Goal: Find specific page/section: Find specific page/section

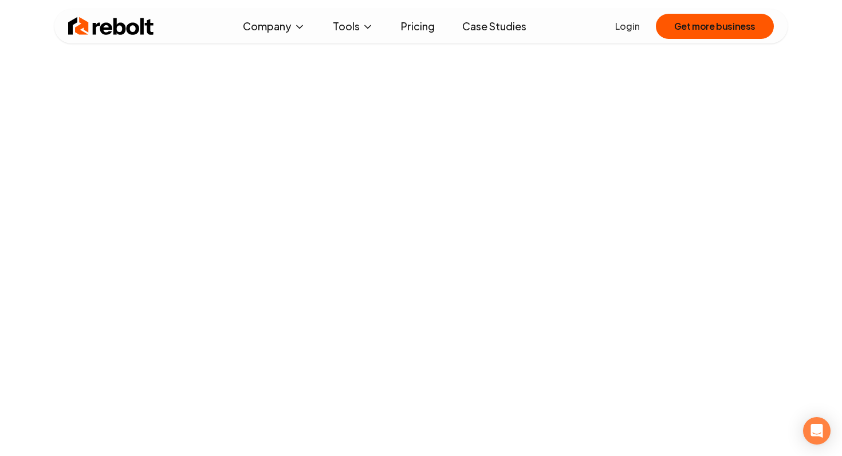
scroll to position [428, 0]
click at [254, 68] on span "About" at bounding box center [251, 67] width 27 height 14
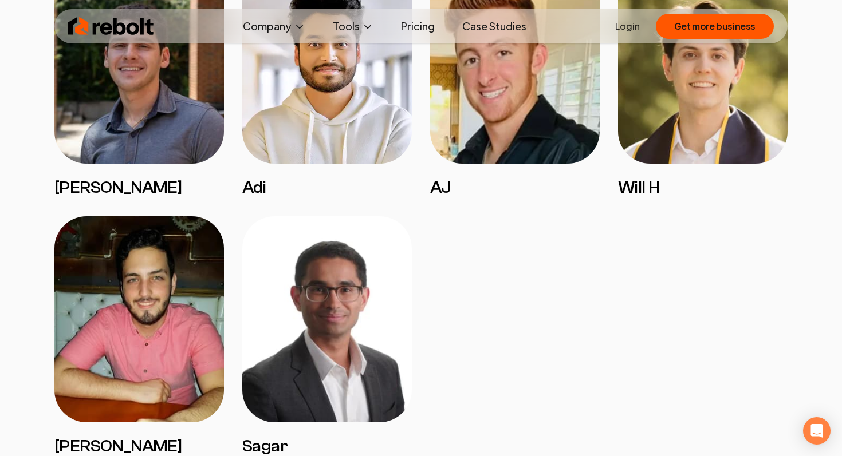
scroll to position [2589, 0]
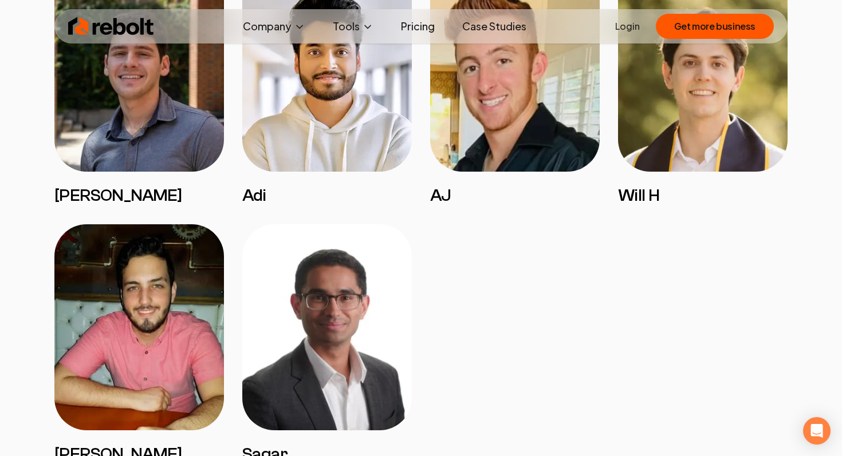
click at [712, 172] on img at bounding box center [702, 69] width 169 height 206
click at [668, 172] on img at bounding box center [702, 69] width 169 height 206
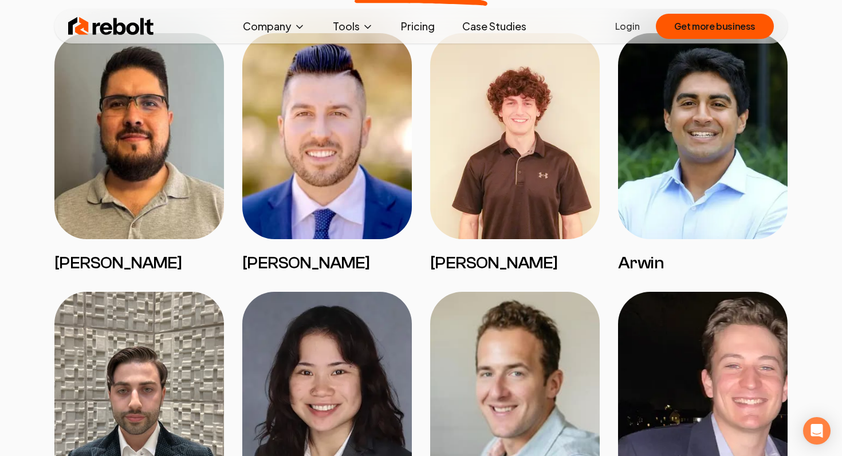
scroll to position [972, 0]
